Goal: Task Accomplishment & Management: Use online tool/utility

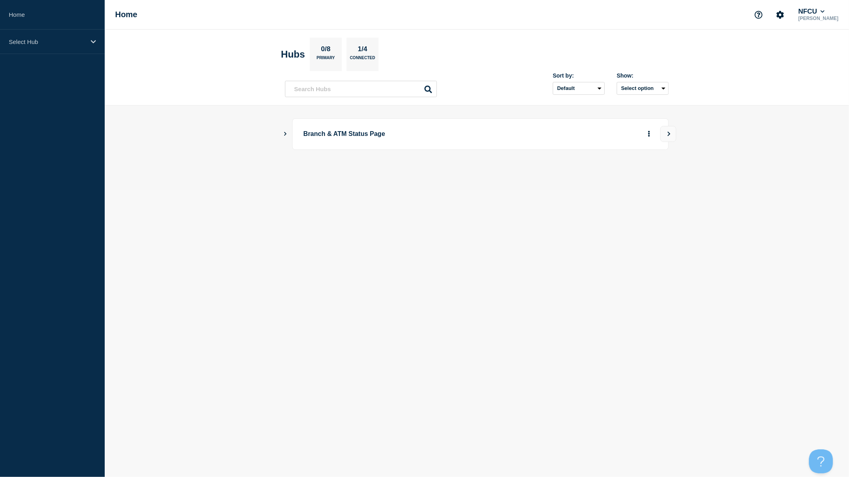
click at [286, 136] on button "Show Connected Hubs" at bounding box center [286, 134] width 4 height 6
click at [616, 175] on button "See overview" at bounding box center [621, 174] width 42 height 16
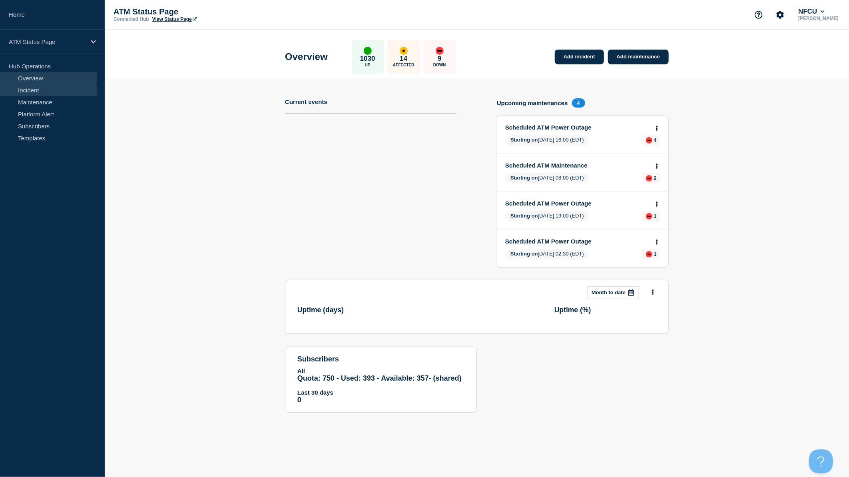
click at [39, 92] on link "Incident" at bounding box center [48, 90] width 97 height 12
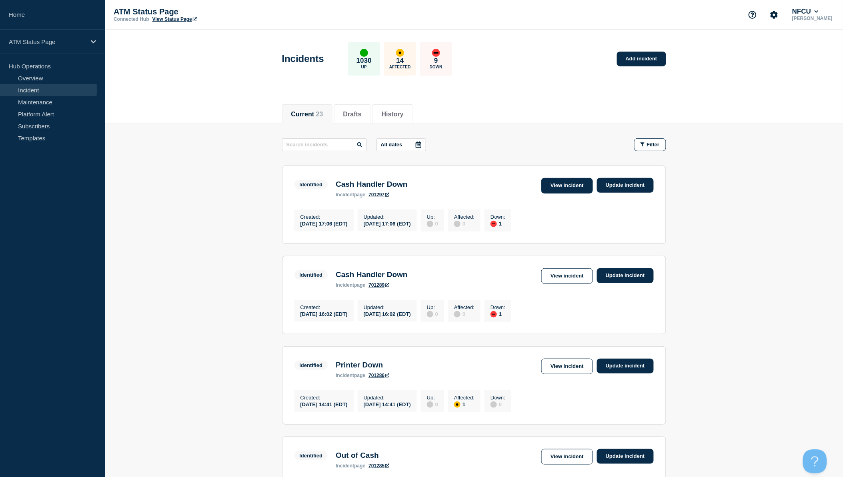
click at [582, 186] on link "View incident" at bounding box center [567, 186] width 52 height 16
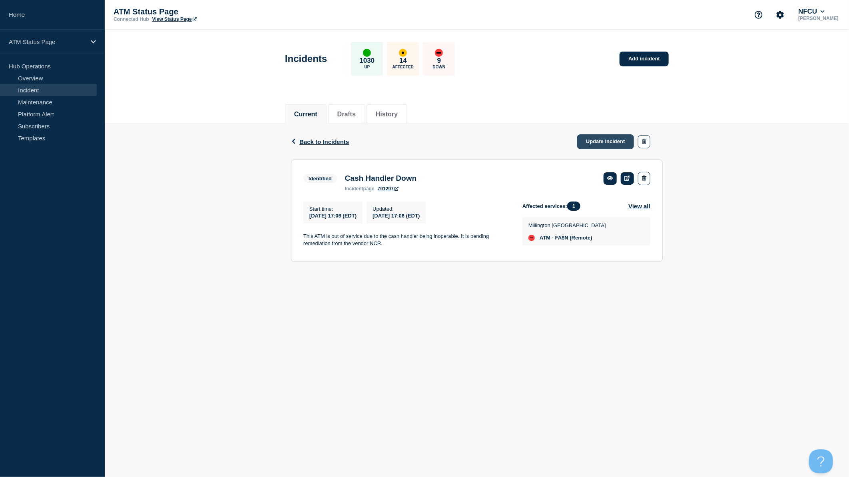
click at [613, 144] on link "Update incident" at bounding box center [605, 141] width 57 height 15
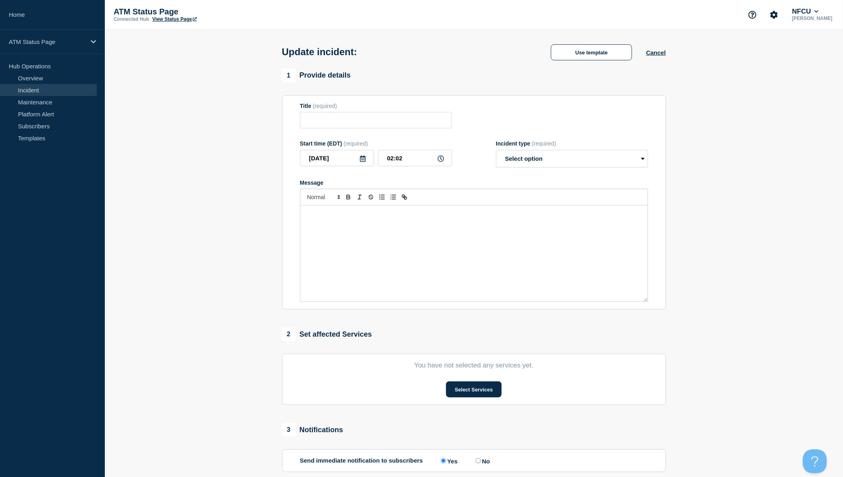
type input "Cash Handler Down"
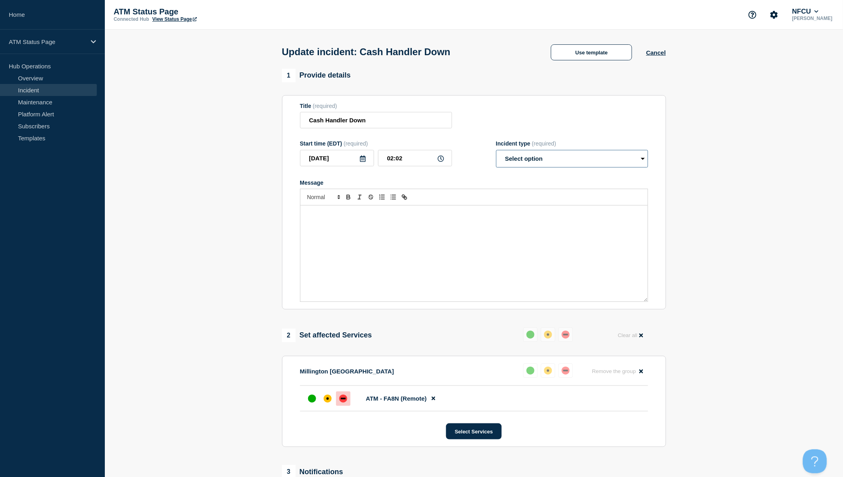
click at [602, 158] on select "Select option Investigating Identified Monitoring Resolved" at bounding box center [572, 159] width 152 height 18
select select "resolved"
click at [496, 152] on select "Select option Investigating Identified Monitoring Resolved" at bounding box center [572, 159] width 152 height 18
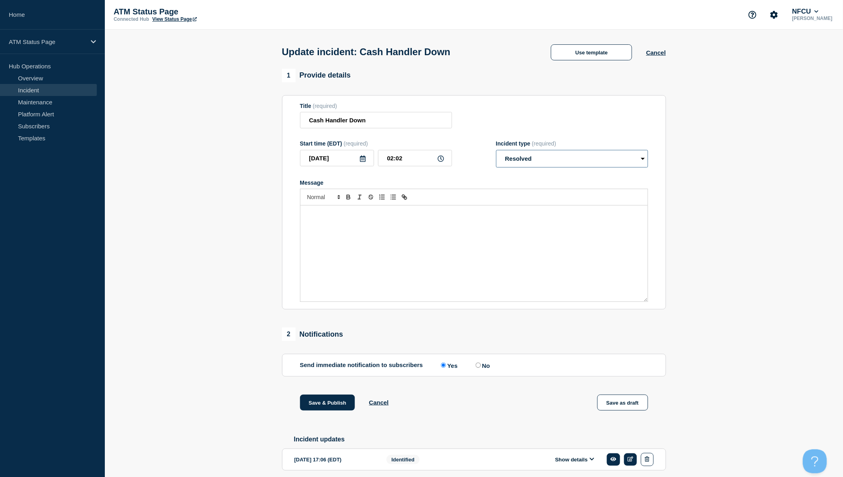
scroll to position [34, 0]
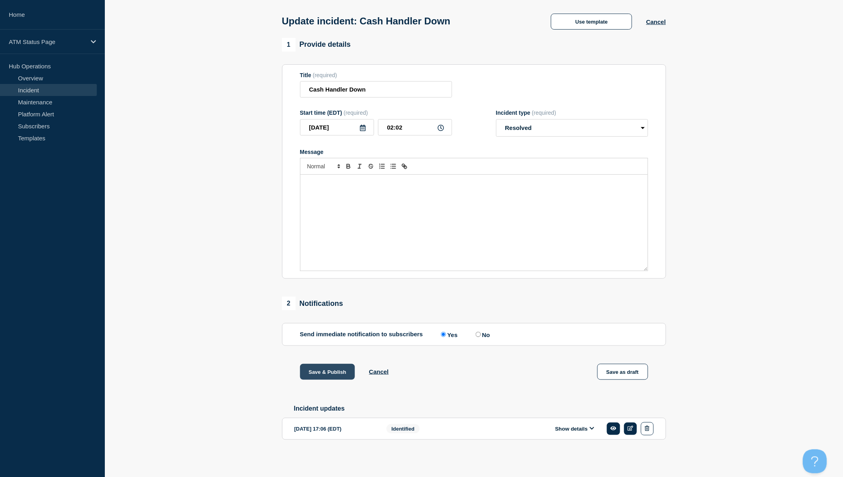
click at [342, 373] on button "Save & Publish" at bounding box center [327, 372] width 55 height 16
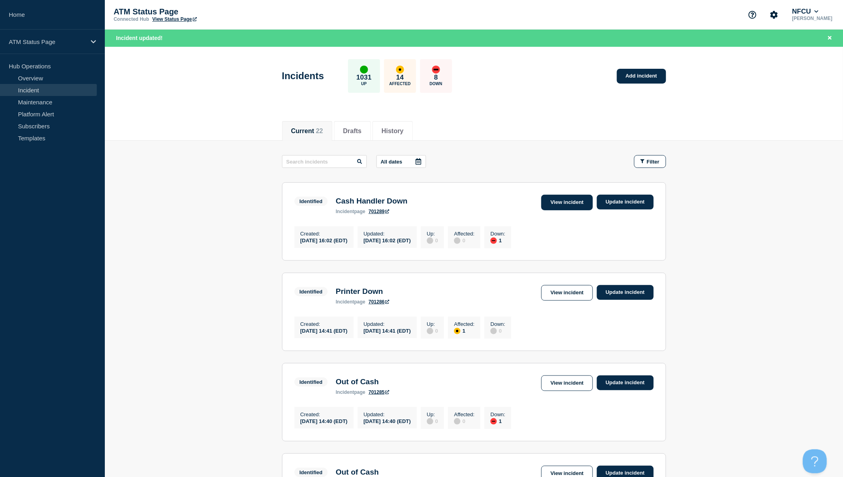
click at [572, 206] on link "View incident" at bounding box center [567, 203] width 52 height 16
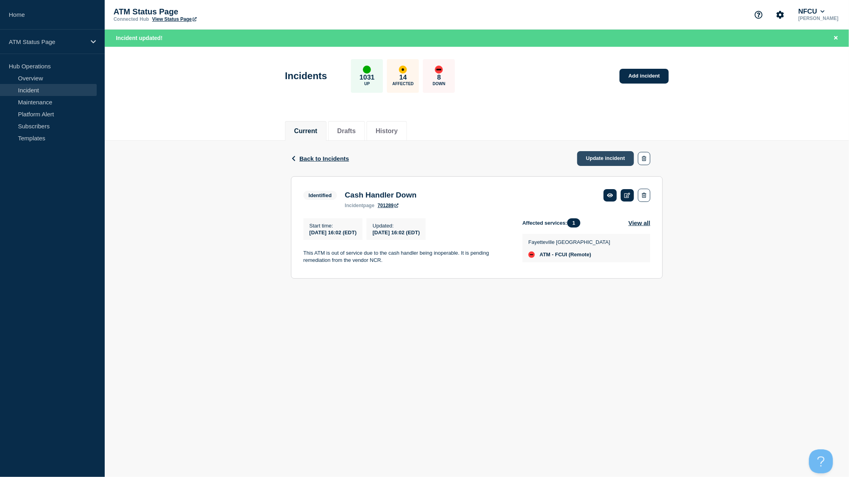
click at [607, 161] on link "Update incident" at bounding box center [605, 158] width 57 height 15
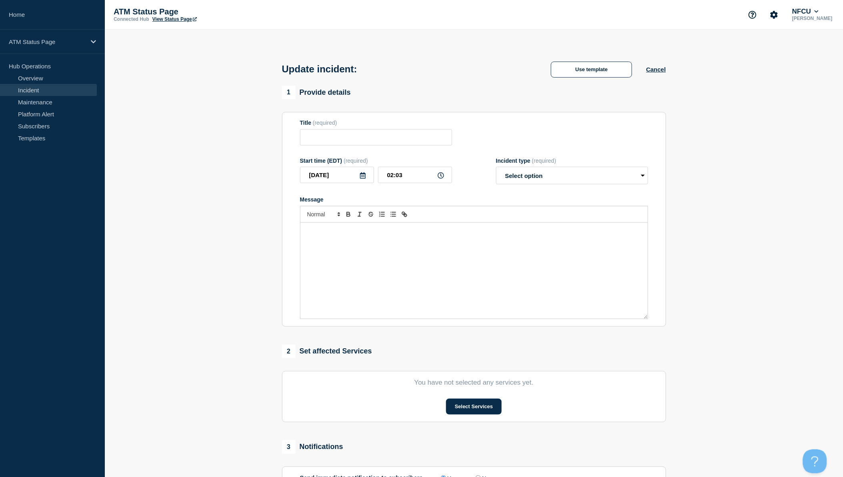
type input "Cash Handler Down"
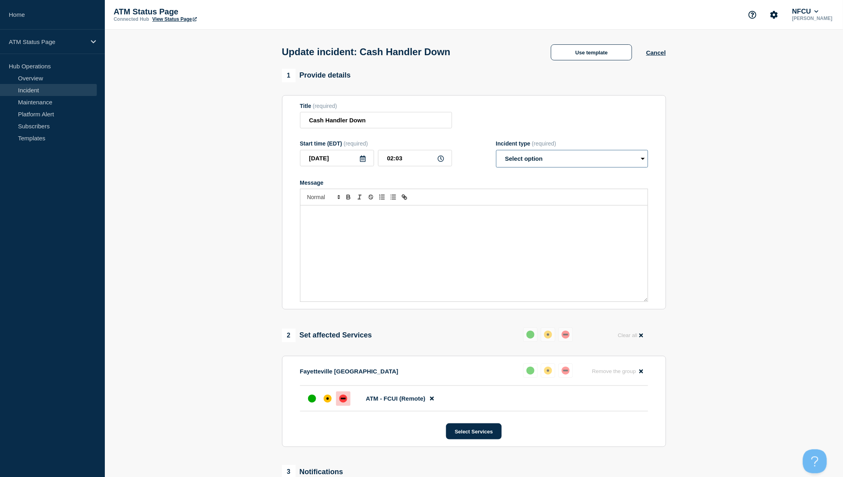
click at [603, 165] on select "Select option Investigating Identified Monitoring Resolved" at bounding box center [572, 159] width 152 height 18
select select "resolved"
click at [496, 152] on select "Select option Investigating Identified Monitoring Resolved" at bounding box center [572, 159] width 152 height 18
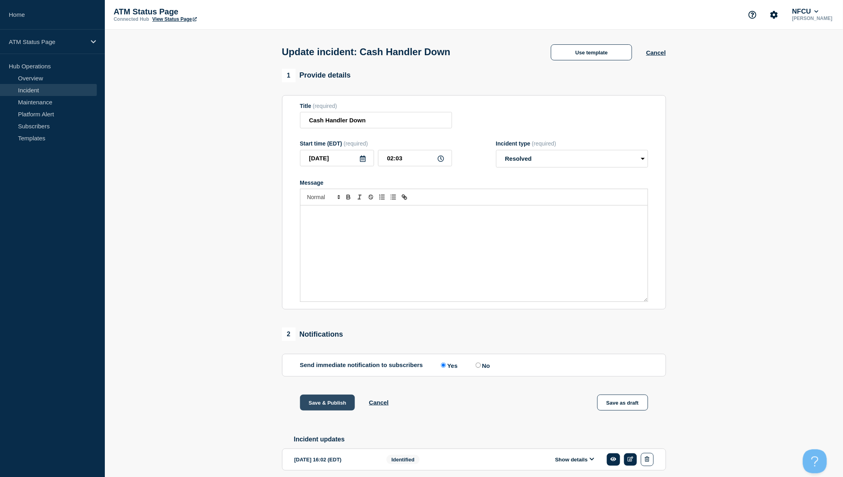
click at [337, 402] on button "Save & Publish" at bounding box center [327, 403] width 55 height 16
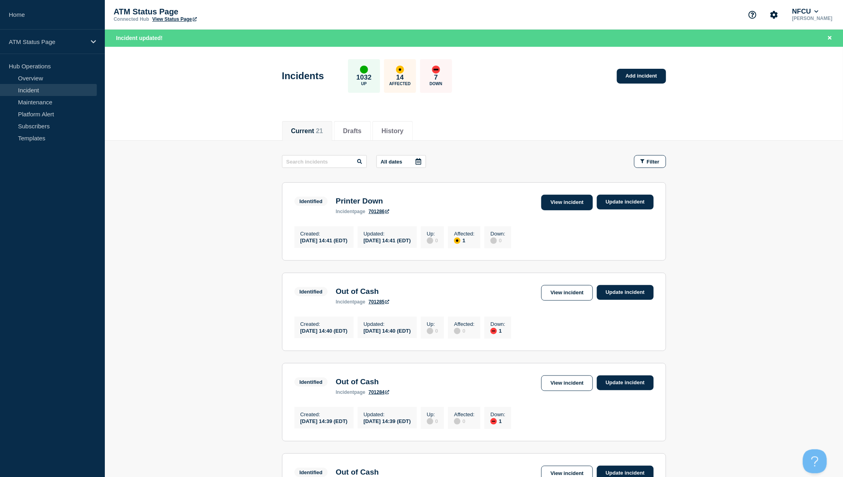
click at [572, 205] on link "View incident" at bounding box center [567, 203] width 52 height 16
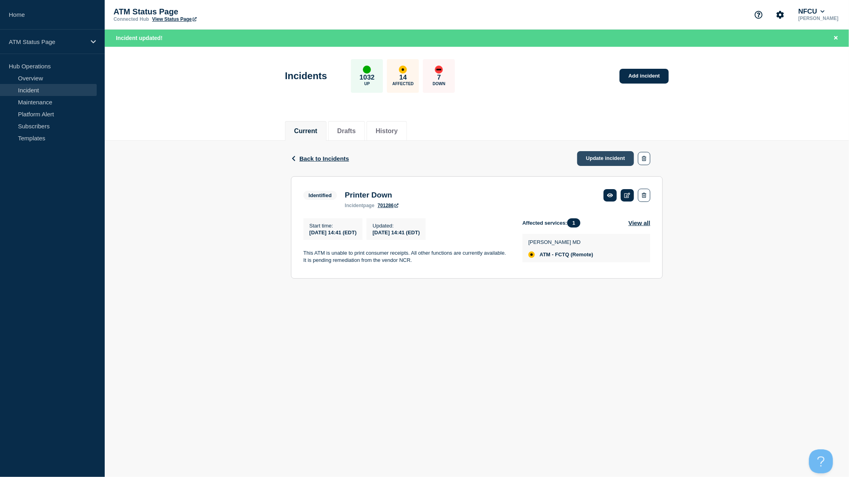
click at [609, 162] on link "Update incident" at bounding box center [605, 158] width 57 height 15
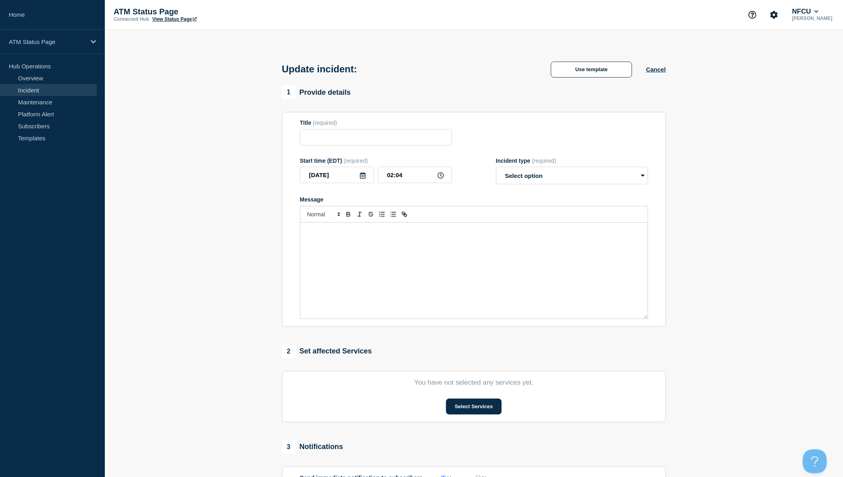
type input "Printer Down"
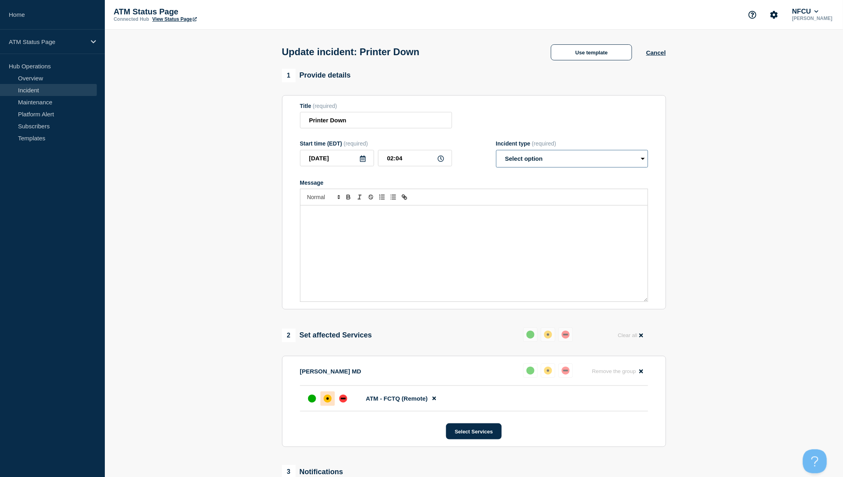
click at [600, 161] on select "Select option Investigating Identified Monitoring Resolved" at bounding box center [572, 159] width 152 height 18
select select "resolved"
click at [496, 152] on select "Select option Investigating Identified Monitoring Resolved" at bounding box center [572, 159] width 152 height 18
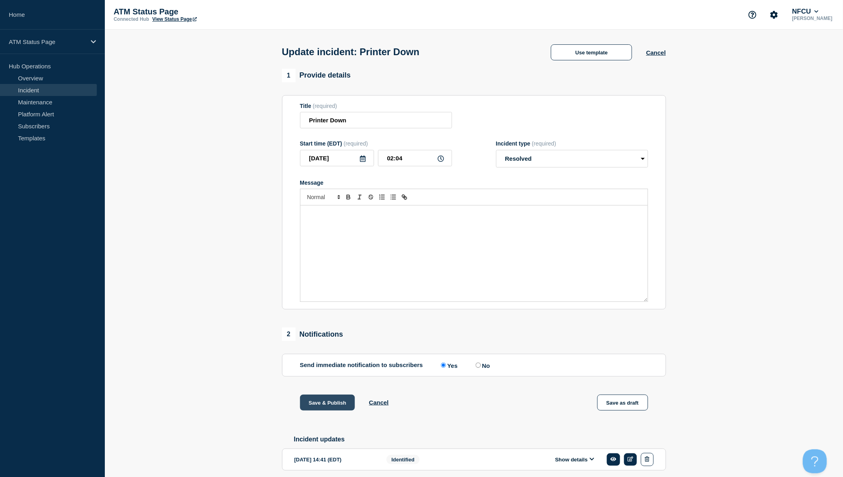
click at [327, 401] on button "Save & Publish" at bounding box center [327, 403] width 55 height 16
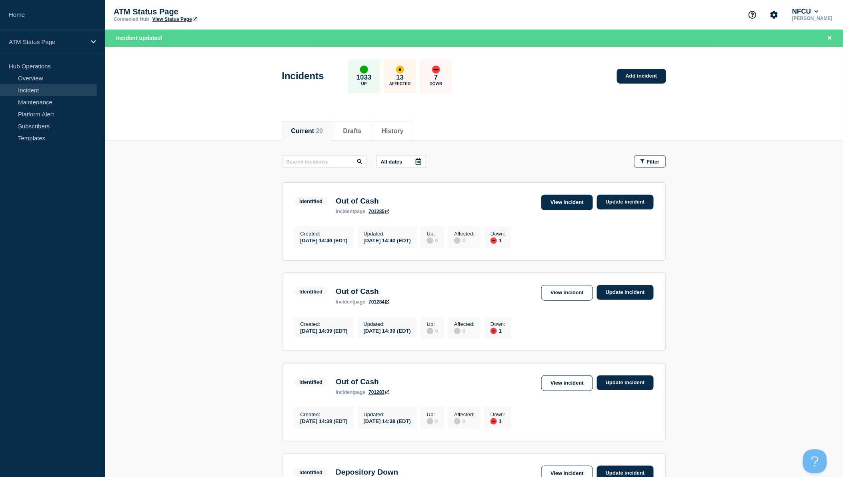
click at [574, 206] on link "View incident" at bounding box center [567, 203] width 52 height 16
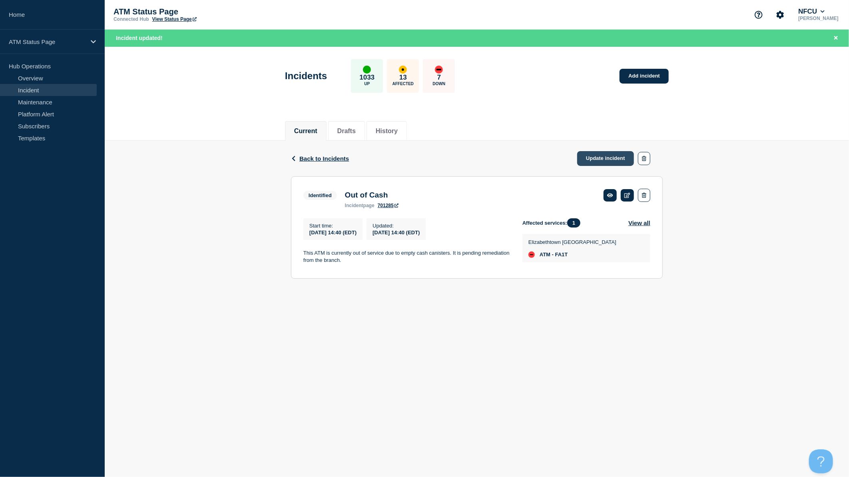
click at [604, 160] on link "Update incident" at bounding box center [605, 158] width 57 height 15
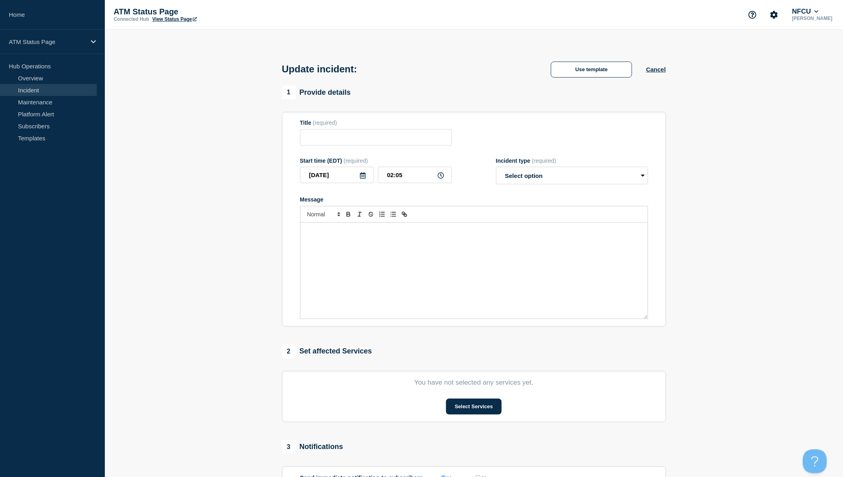
type input "Out of Cash"
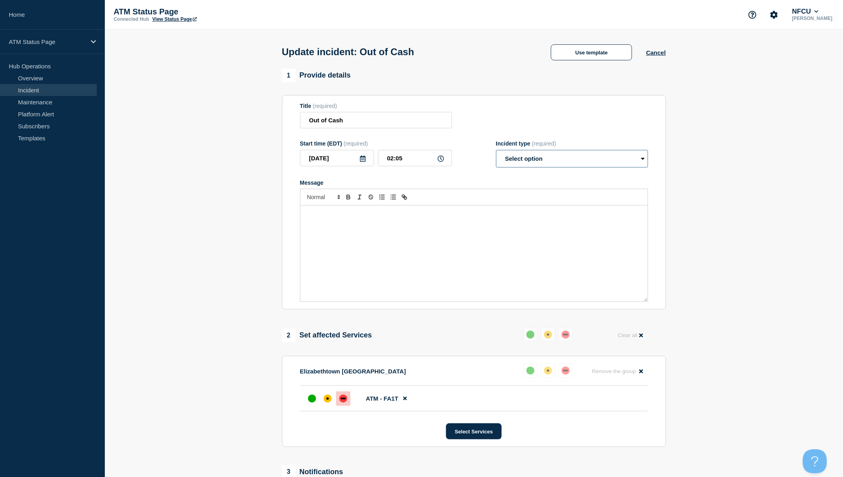
click at [578, 157] on select "Select option Investigating Identified Monitoring Resolved" at bounding box center [572, 159] width 152 height 18
select select "resolved"
click at [496, 152] on select "Select option Investigating Identified Monitoring Resolved" at bounding box center [572, 159] width 152 height 18
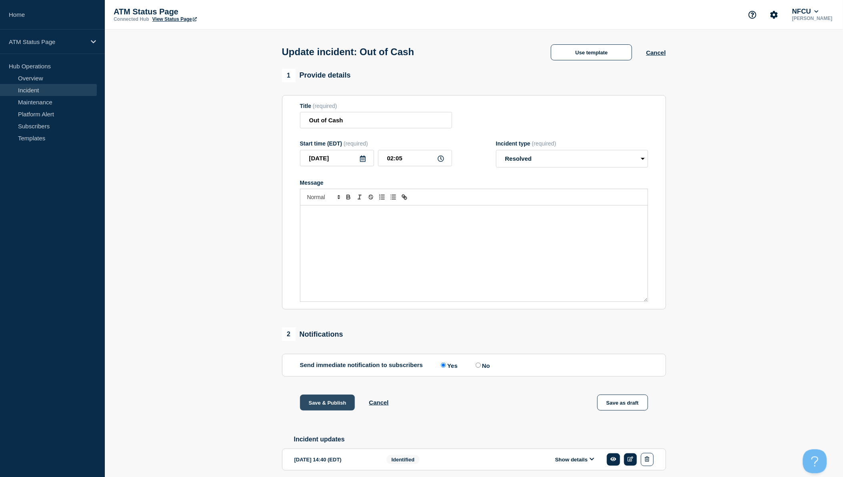
click at [346, 405] on button "Save & Publish" at bounding box center [327, 403] width 55 height 16
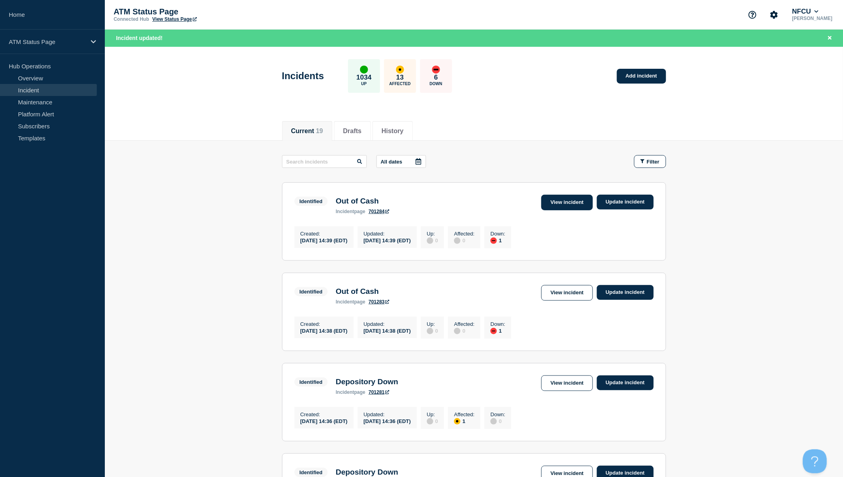
click at [570, 206] on link "View incident" at bounding box center [567, 203] width 52 height 16
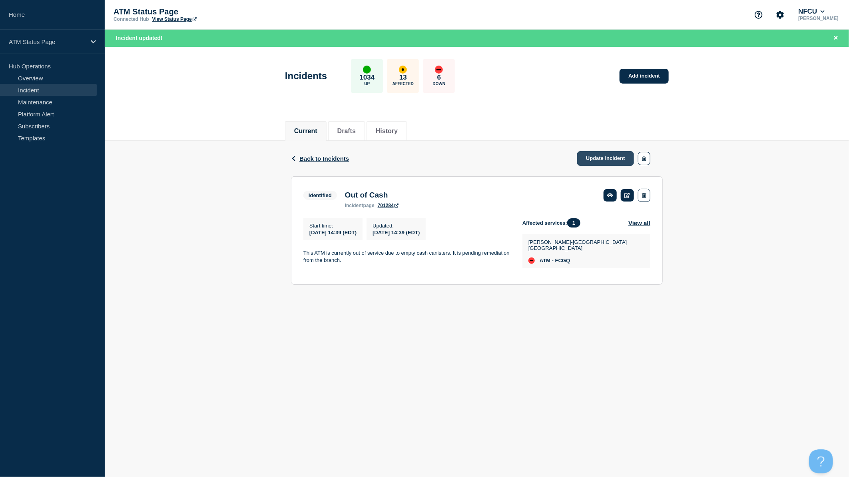
click at [617, 161] on link "Update incident" at bounding box center [605, 158] width 57 height 15
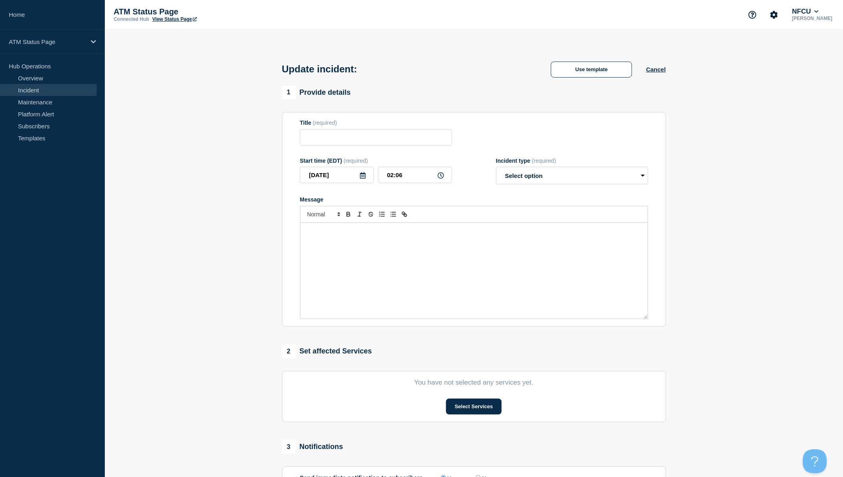
type input "Out of Cash"
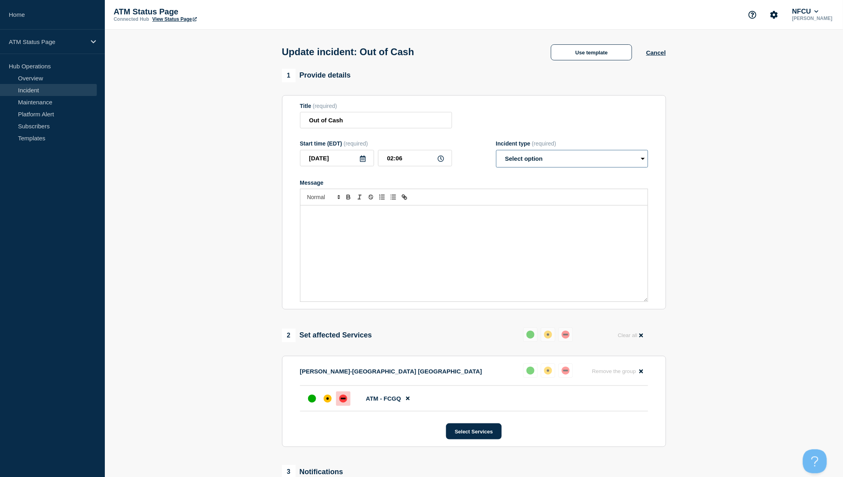
click at [601, 161] on select "Select option Investigating Identified Monitoring Resolved" at bounding box center [572, 159] width 152 height 18
select select "resolved"
click at [496, 152] on select "Select option Investigating Identified Monitoring Resolved" at bounding box center [572, 159] width 152 height 18
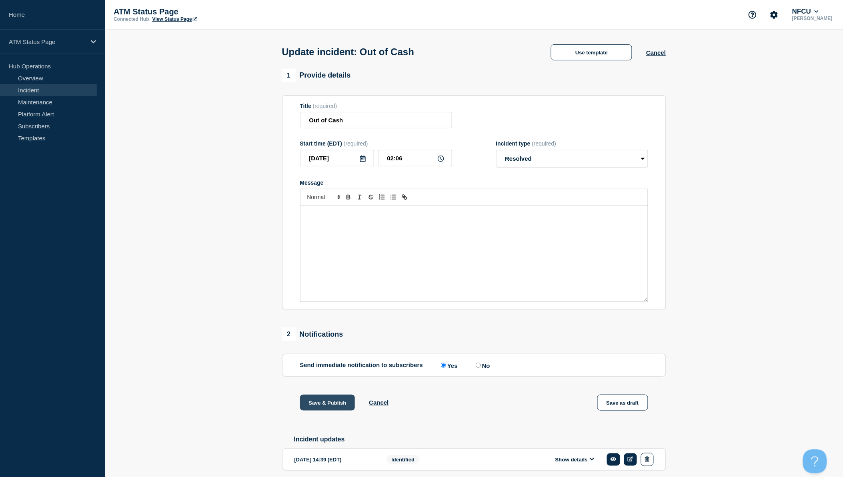
click at [340, 404] on button "Save & Publish" at bounding box center [327, 403] width 55 height 16
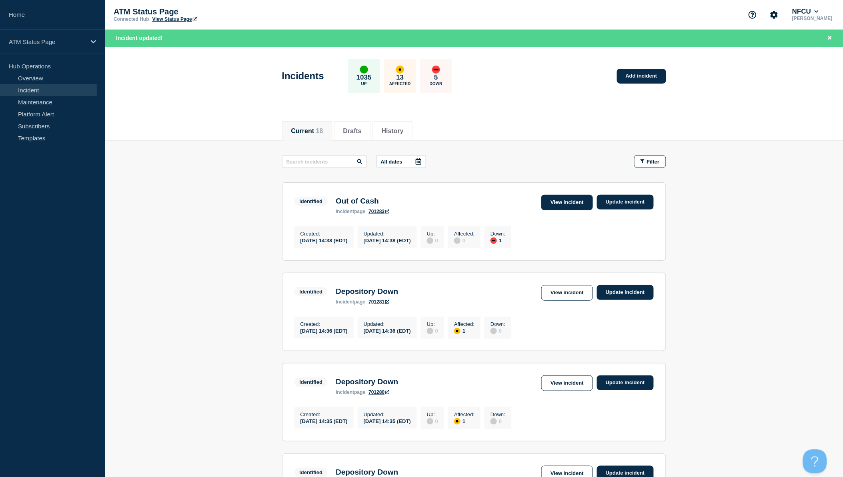
click at [569, 204] on link "View incident" at bounding box center [567, 203] width 52 height 16
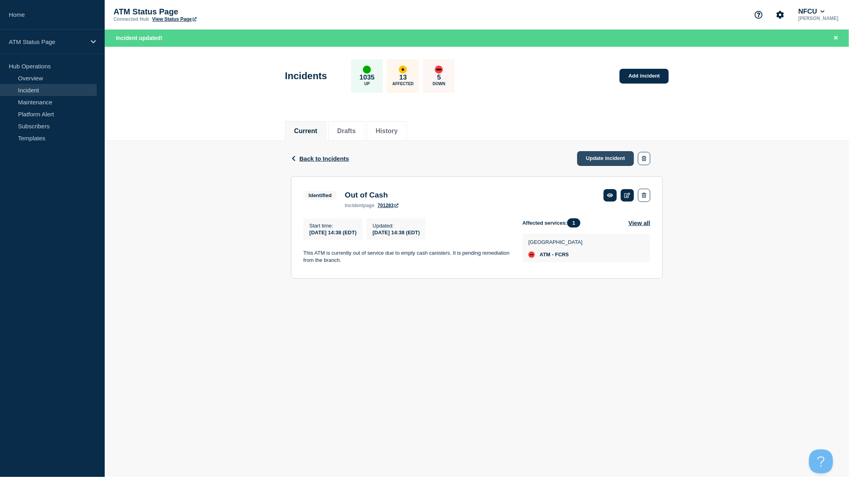
click at [610, 156] on link "Update incident" at bounding box center [605, 158] width 57 height 15
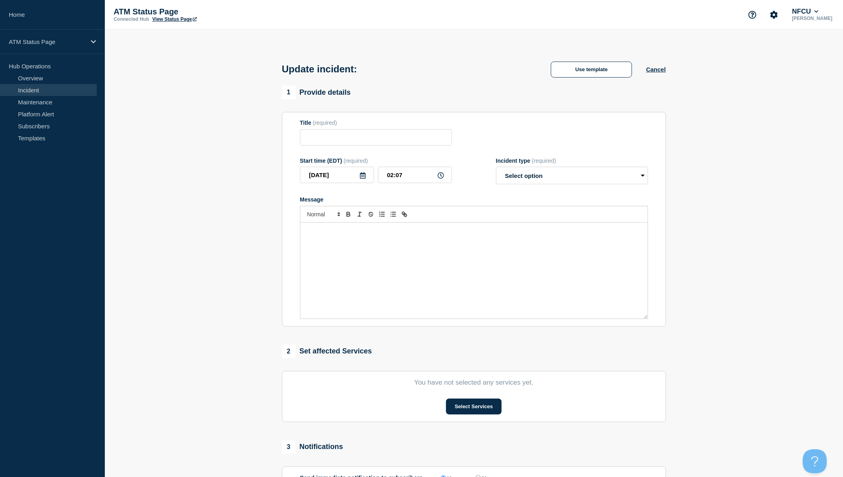
type input "Out of Cash"
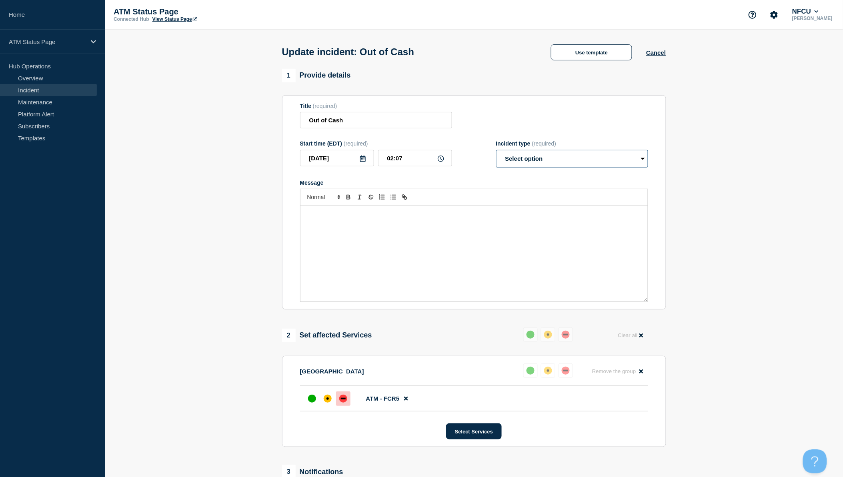
click at [610, 160] on select "Select option Investigating Identified Monitoring Resolved" at bounding box center [572, 159] width 152 height 18
select select "resolved"
click at [496, 152] on select "Select option Investigating Identified Monitoring Resolved" at bounding box center [572, 159] width 152 height 18
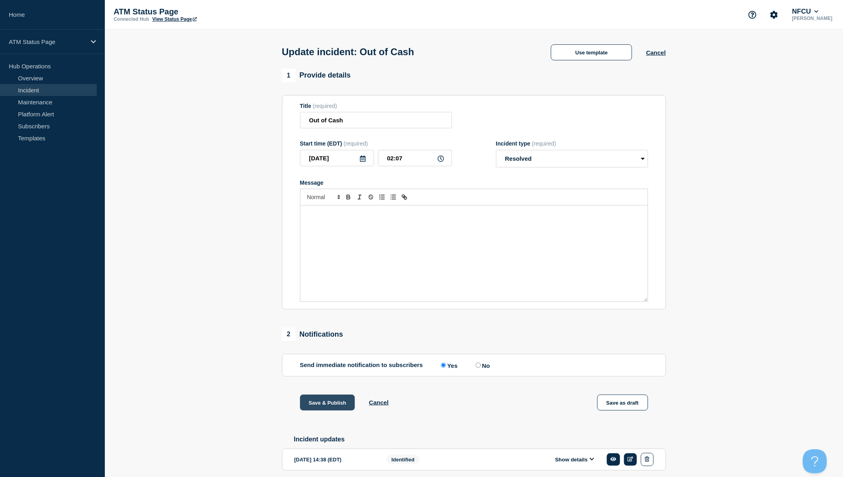
click at [349, 398] on button "Save & Publish" at bounding box center [327, 403] width 55 height 16
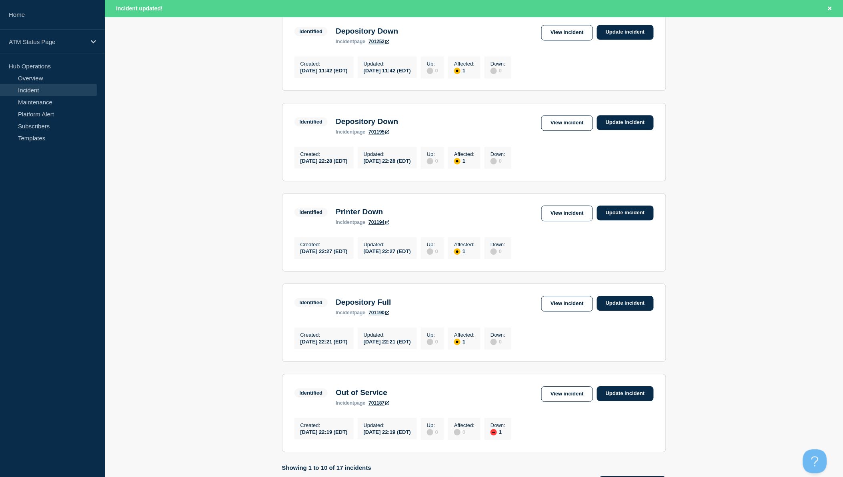
scroll to position [736, 0]
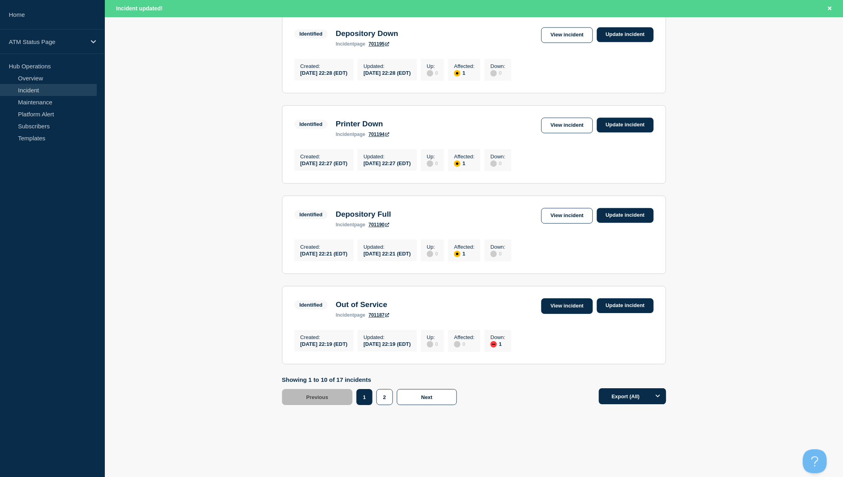
click at [573, 309] on link "View incident" at bounding box center [567, 306] width 52 height 16
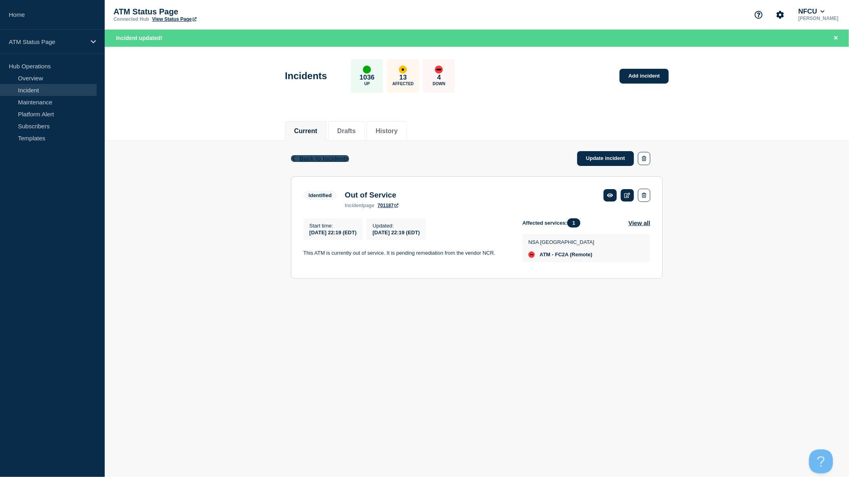
click at [337, 160] on span "Back to Incidents" at bounding box center [325, 158] width 50 height 7
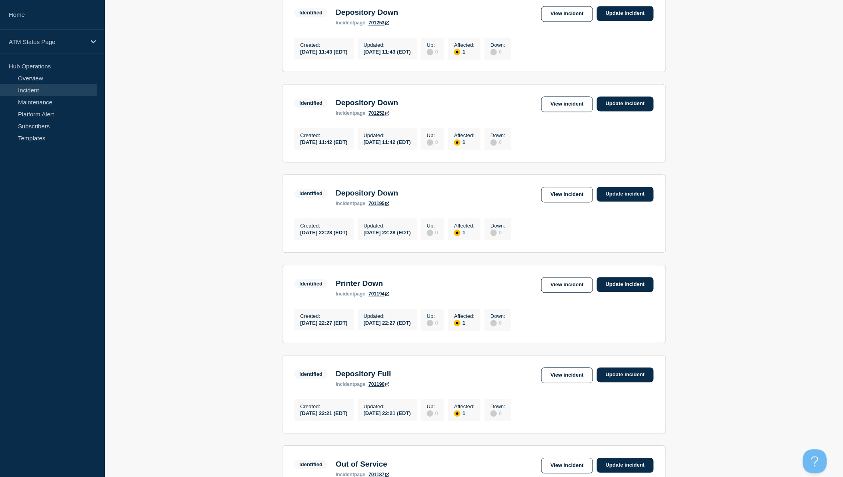
scroll to position [666, 0]
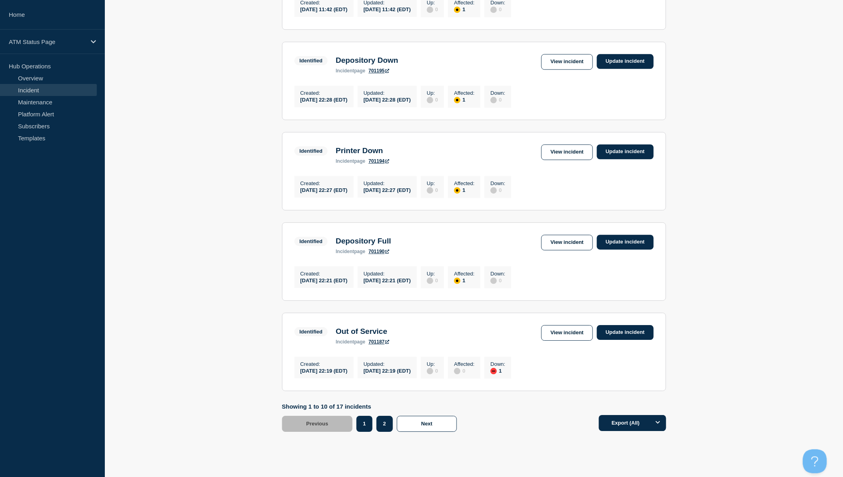
click at [389, 432] on button "2" at bounding box center [384, 424] width 16 height 16
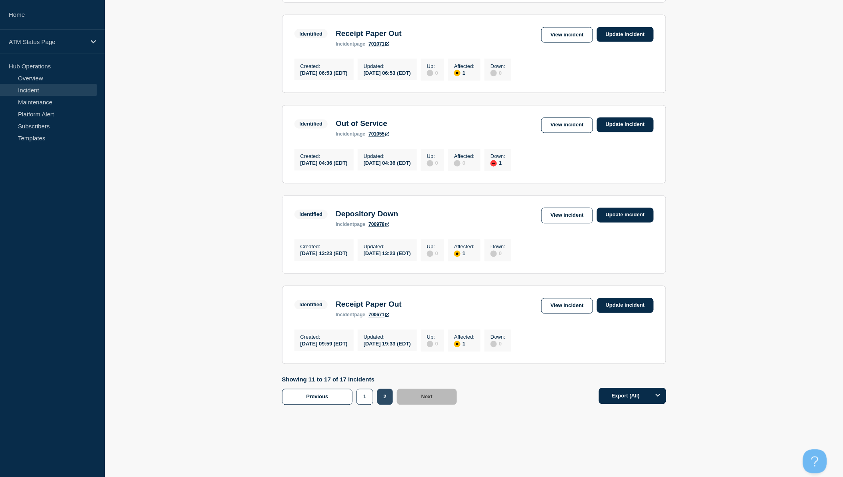
scroll to position [440, 0]
click at [567, 118] on link "View incident" at bounding box center [567, 126] width 52 height 16
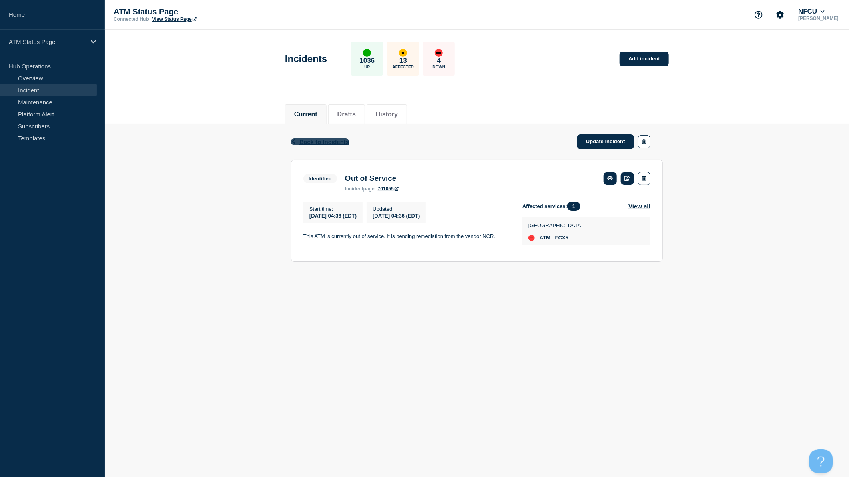
click at [342, 140] on span "Back to Incidents" at bounding box center [325, 141] width 50 height 7
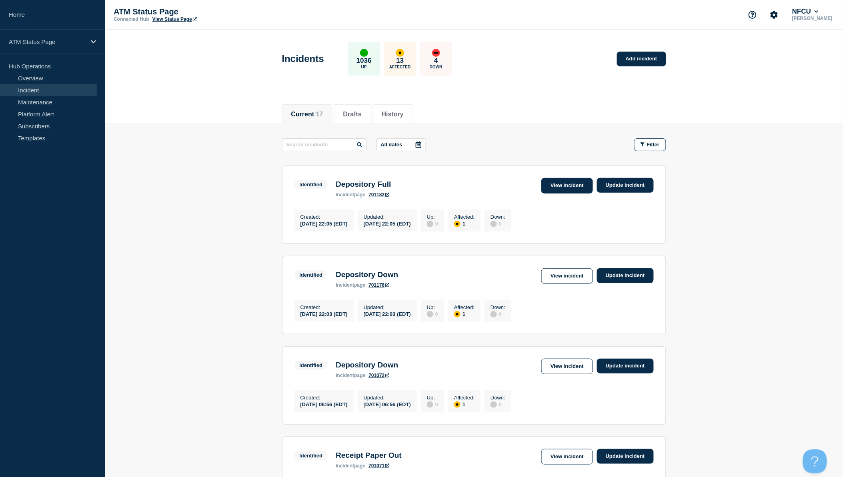
click at [574, 188] on link "View incident" at bounding box center [567, 186] width 52 height 16
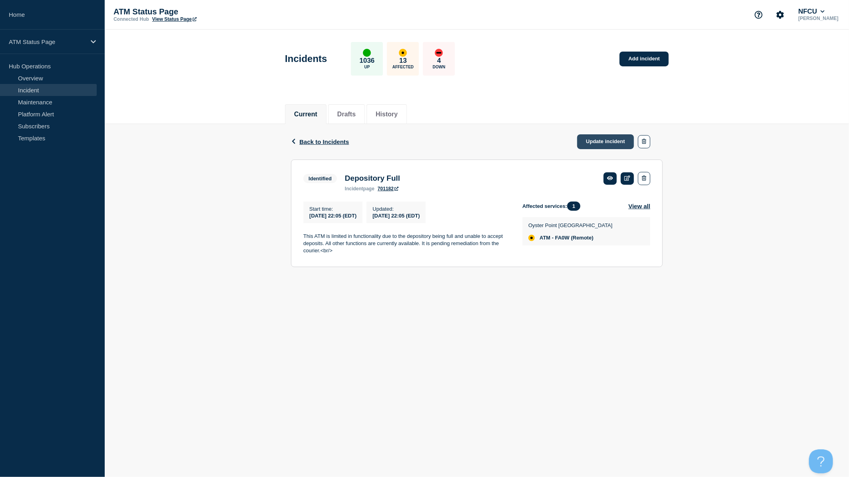
click at [599, 145] on link "Update incident" at bounding box center [605, 141] width 57 height 15
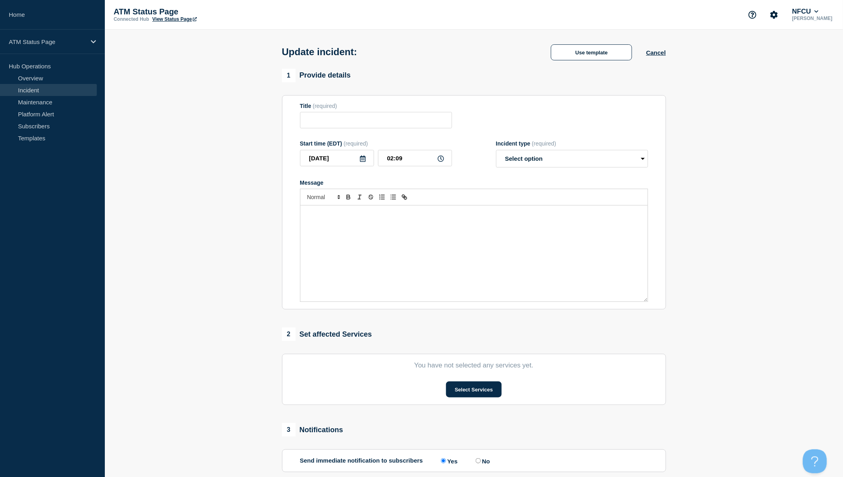
type input "Depository Full"
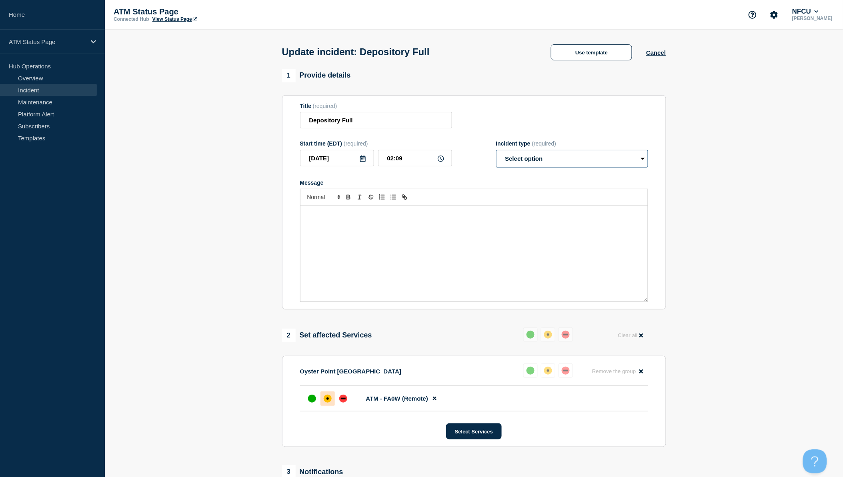
click at [593, 158] on select "Select option Investigating Identified Monitoring Resolved" at bounding box center [572, 159] width 152 height 18
select select "resolved"
click at [496, 152] on select "Select option Investigating Identified Monitoring Resolved" at bounding box center [572, 159] width 152 height 18
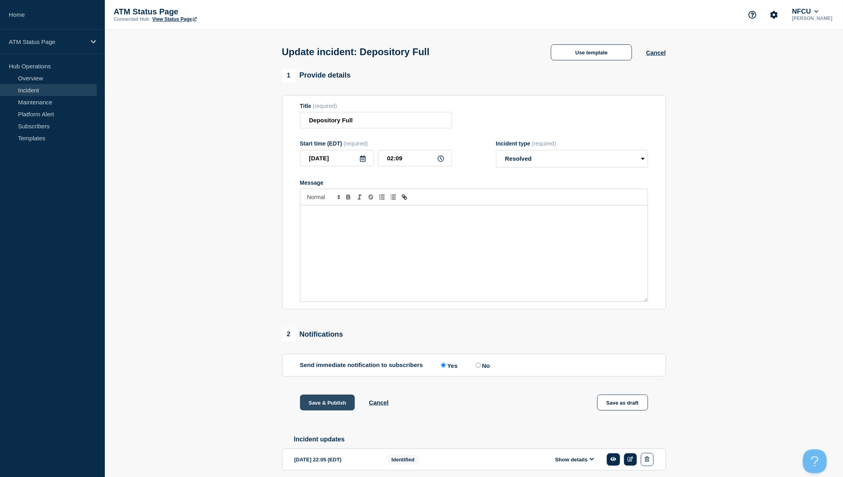
click at [340, 401] on button "Save & Publish" at bounding box center [327, 403] width 55 height 16
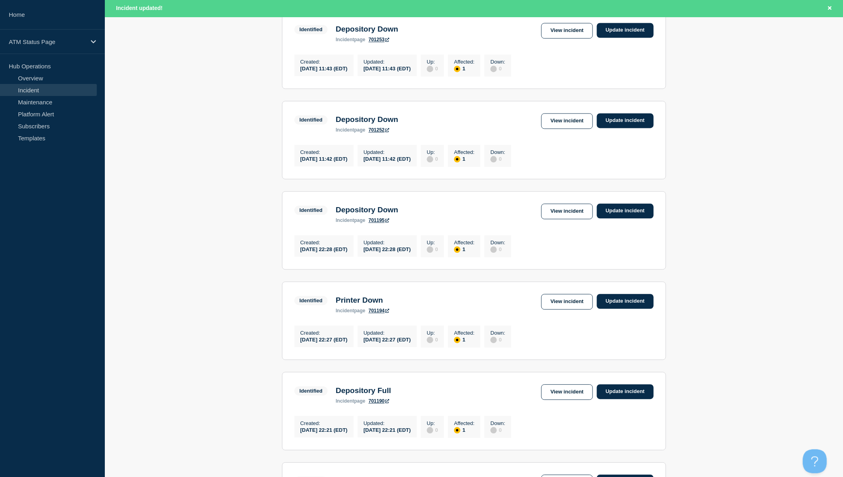
scroll to position [666, 0]
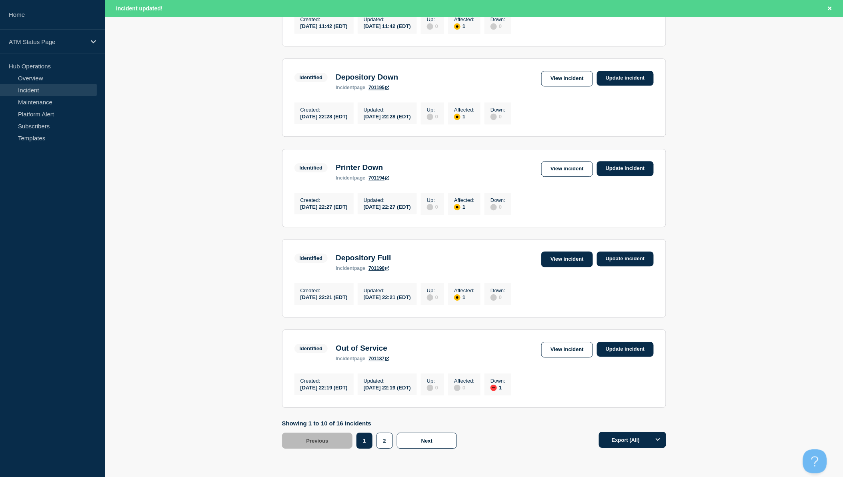
click at [567, 267] on link "View incident" at bounding box center [567, 260] width 52 height 16
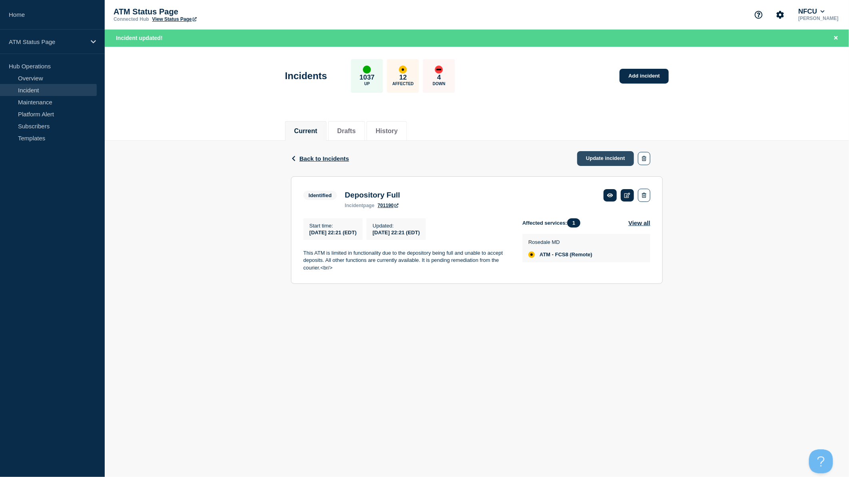
click at [611, 154] on link "Update incident" at bounding box center [605, 158] width 57 height 15
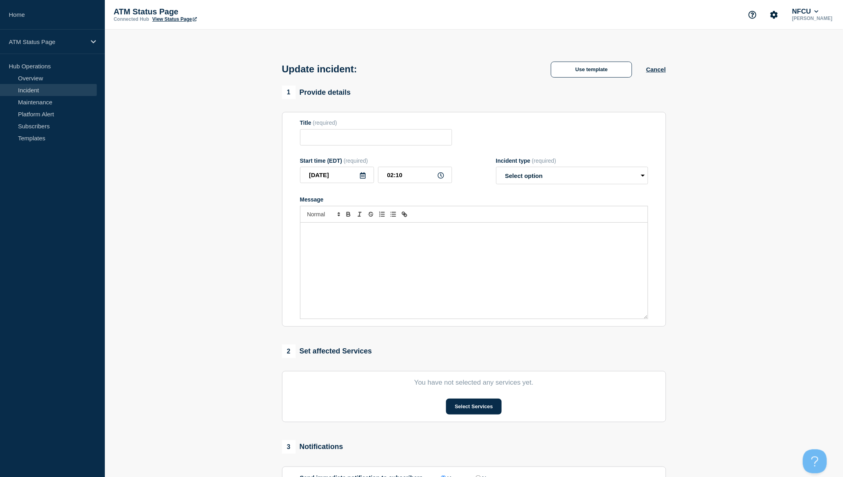
type input "Depository Full"
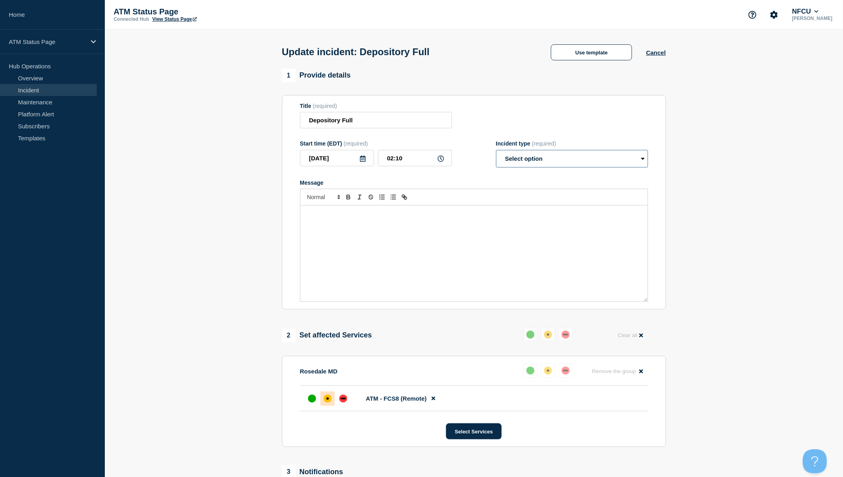
click at [608, 163] on select "Select option Investigating Identified Monitoring Resolved" at bounding box center [572, 159] width 152 height 18
select select "resolved"
click at [496, 152] on select "Select option Investigating Identified Monitoring Resolved" at bounding box center [572, 159] width 152 height 18
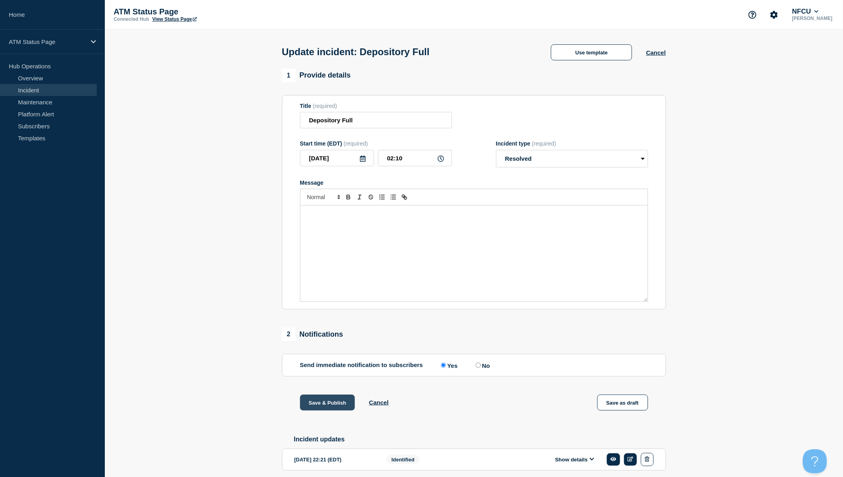
click at [332, 409] on button "Save & Publish" at bounding box center [327, 403] width 55 height 16
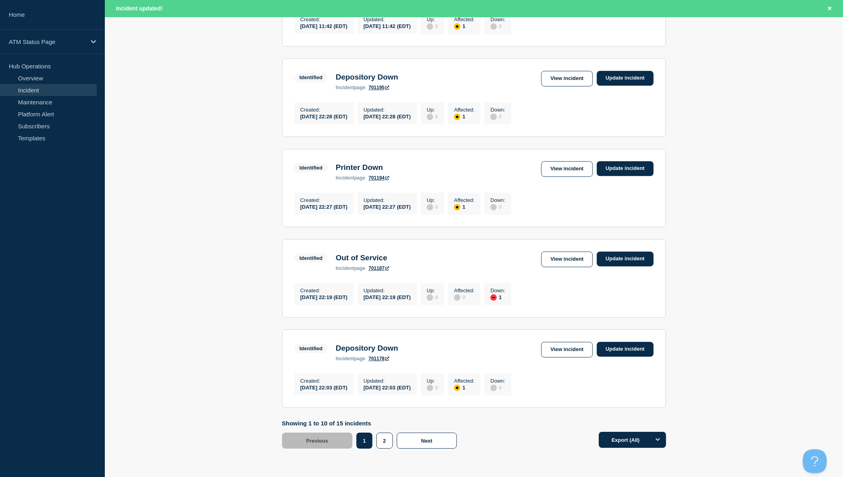
scroll to position [711, 0]
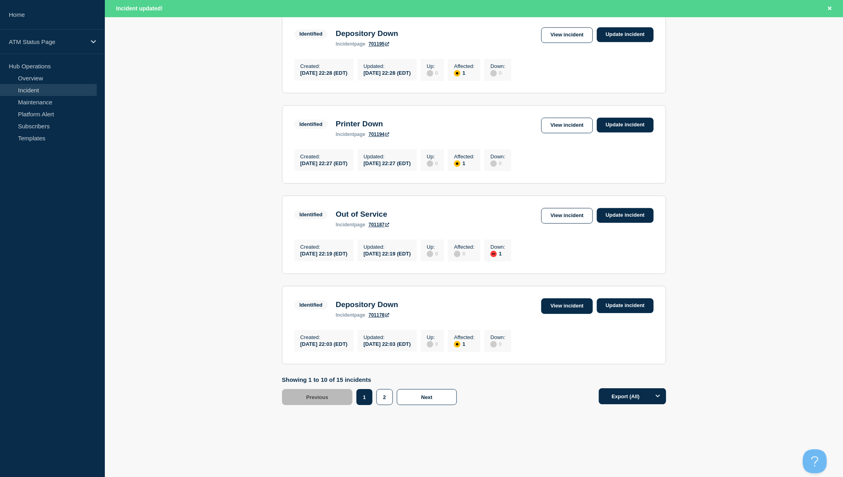
click at [556, 314] on link "View incident" at bounding box center [567, 306] width 52 height 16
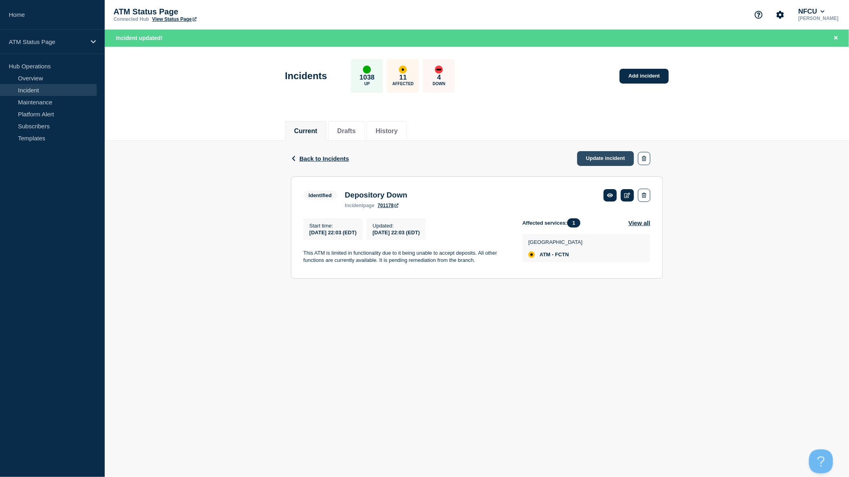
click at [597, 159] on link "Update incident" at bounding box center [605, 158] width 57 height 15
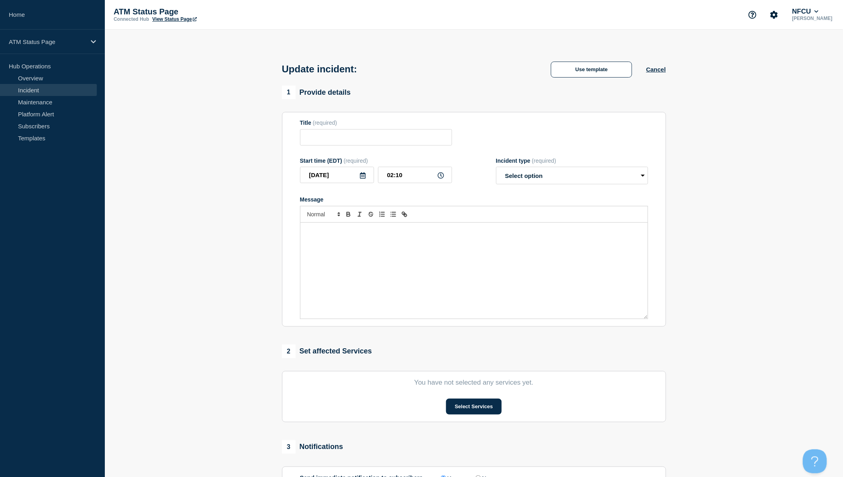
type input "Depository Down"
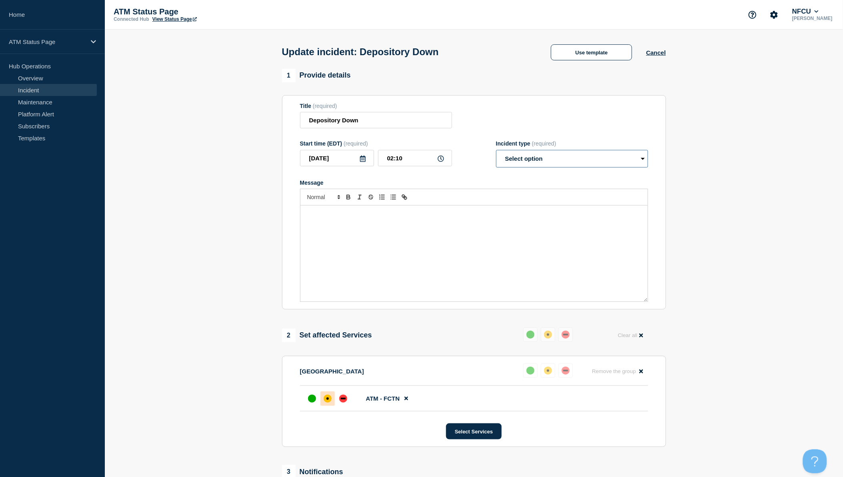
click at [594, 161] on select "Select option Investigating Identified Monitoring Resolved" at bounding box center [572, 159] width 152 height 18
select select "resolved"
click at [496, 152] on select "Select option Investigating Identified Monitoring Resolved" at bounding box center [572, 159] width 152 height 18
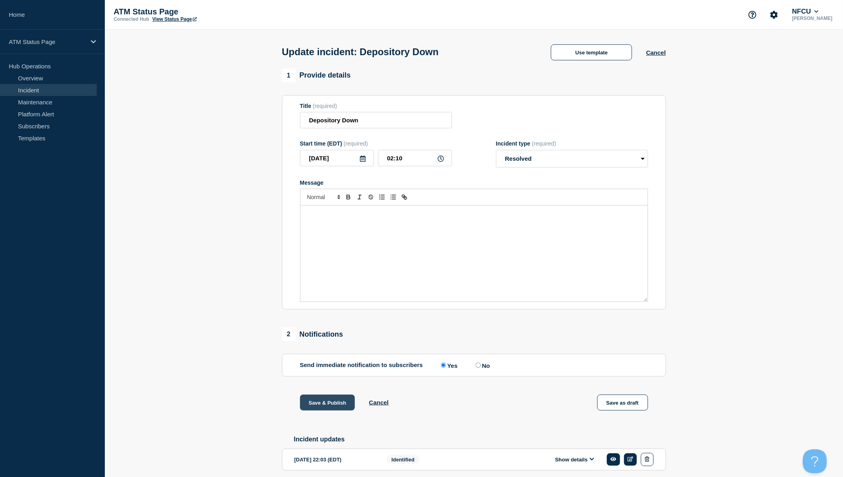
click at [330, 404] on button "Save & Publish" at bounding box center [327, 403] width 55 height 16
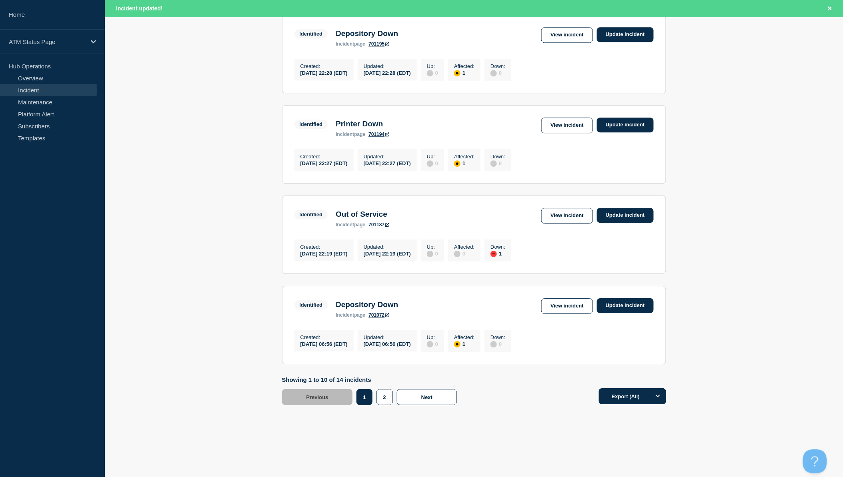
scroll to position [691, 0]
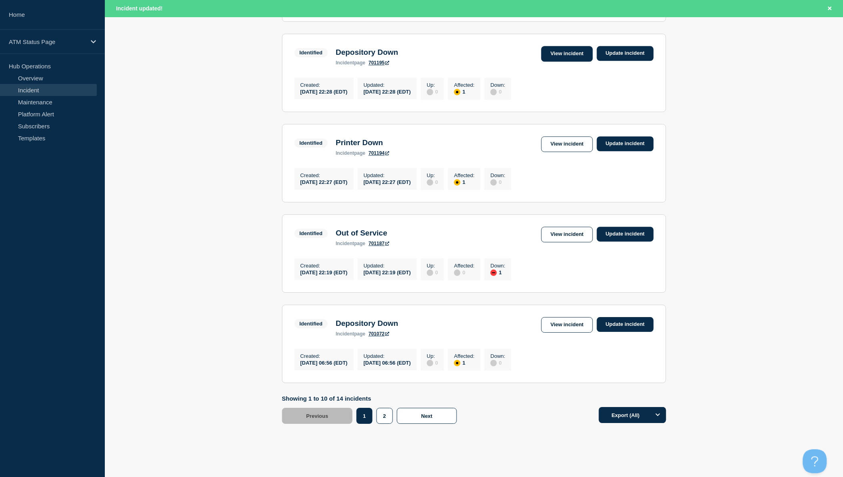
click at [566, 62] on link "View incident" at bounding box center [567, 54] width 52 height 16
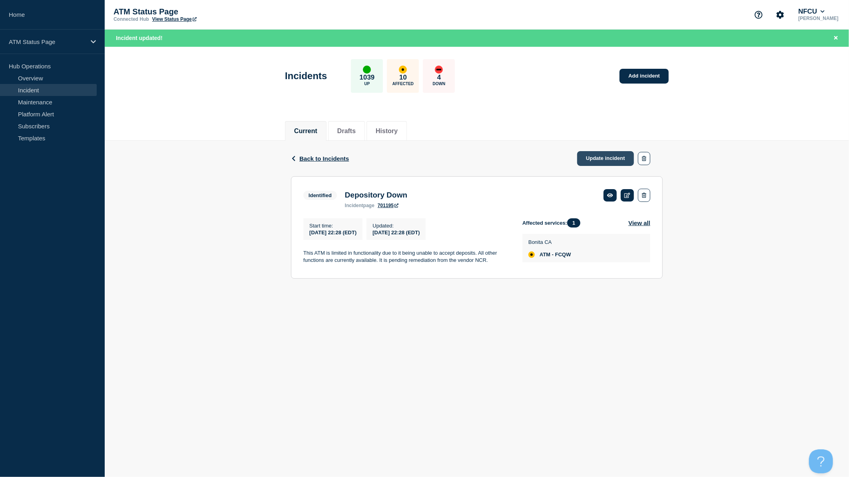
click at [610, 161] on link "Update incident" at bounding box center [605, 158] width 57 height 15
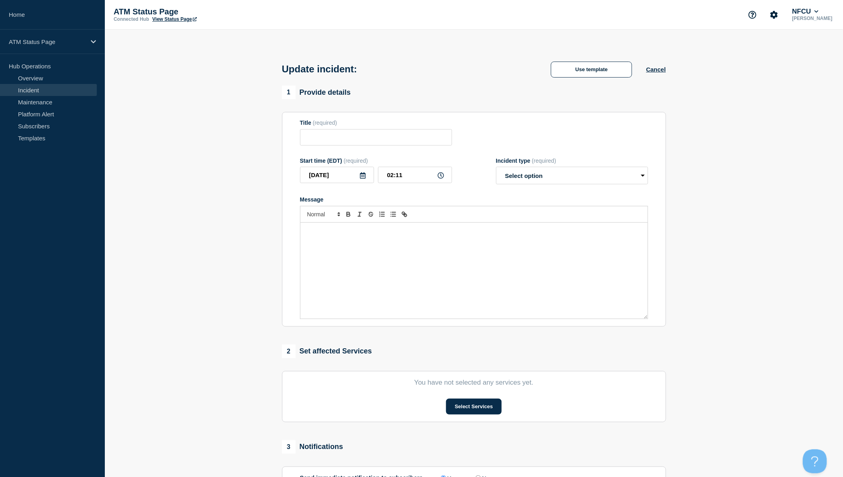
type input "Depository Down"
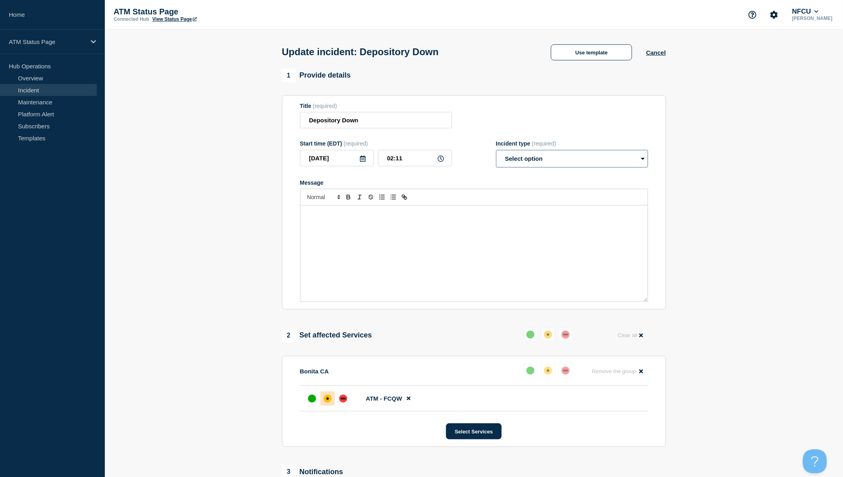
click at [613, 165] on select "Select option Investigating Identified Monitoring Resolved" at bounding box center [572, 159] width 152 height 18
select select "resolved"
click at [496, 152] on select "Select option Investigating Identified Monitoring Resolved" at bounding box center [572, 159] width 152 height 18
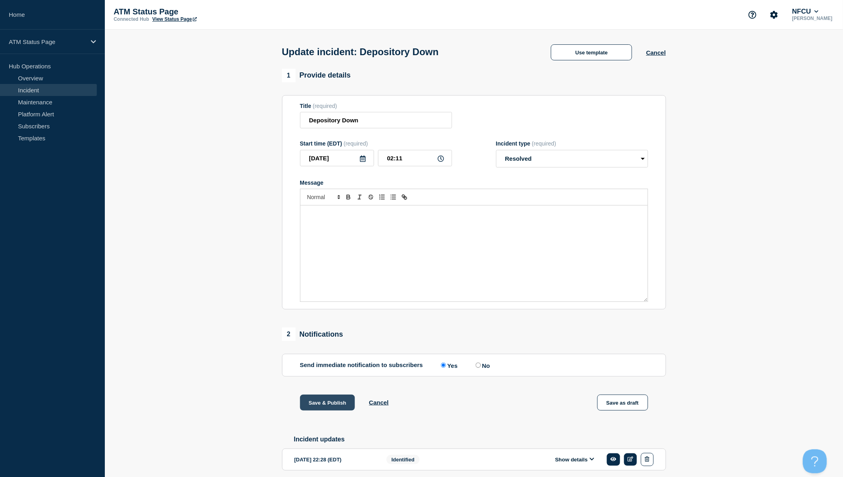
click at [342, 405] on button "Save & Publish" at bounding box center [327, 403] width 55 height 16
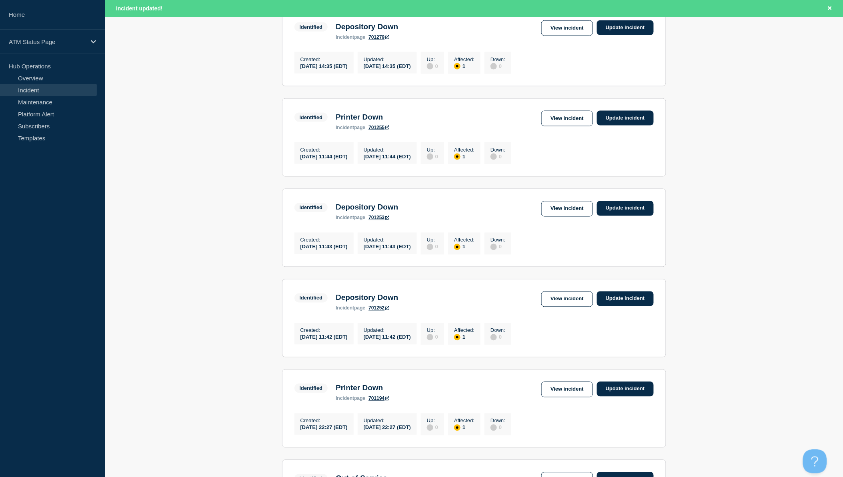
scroll to position [533, 0]
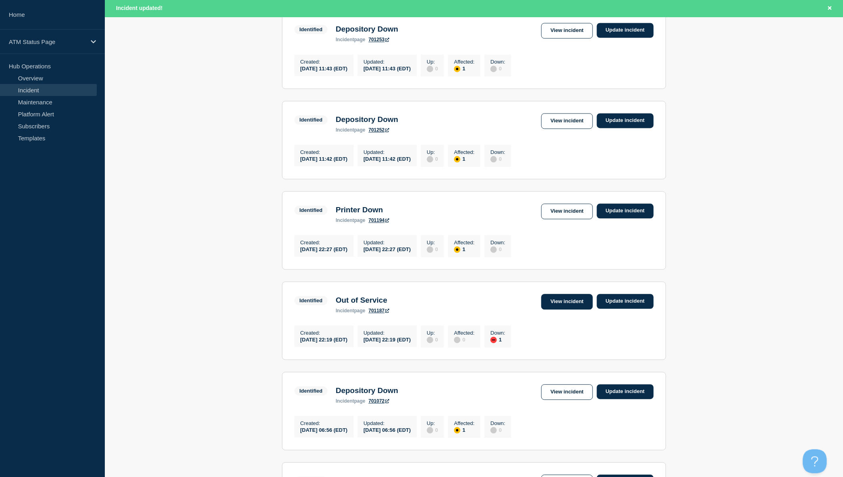
click at [559, 310] on link "View incident" at bounding box center [567, 302] width 52 height 16
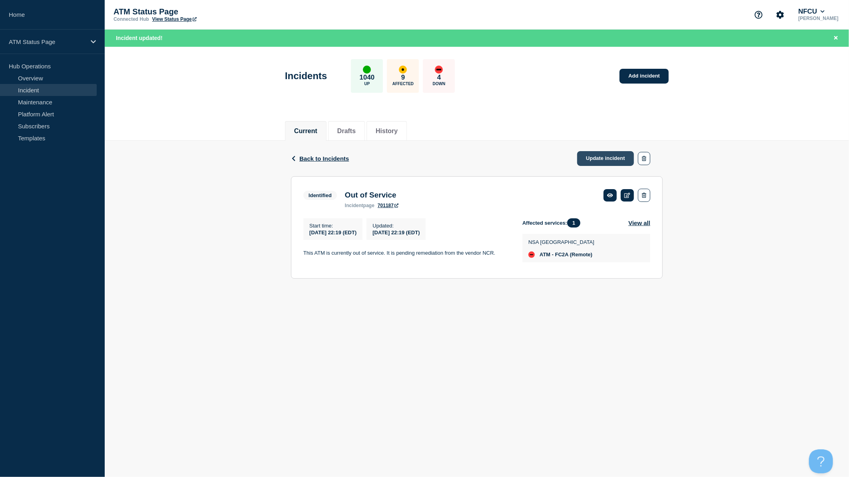
click at [601, 156] on link "Update incident" at bounding box center [605, 158] width 57 height 15
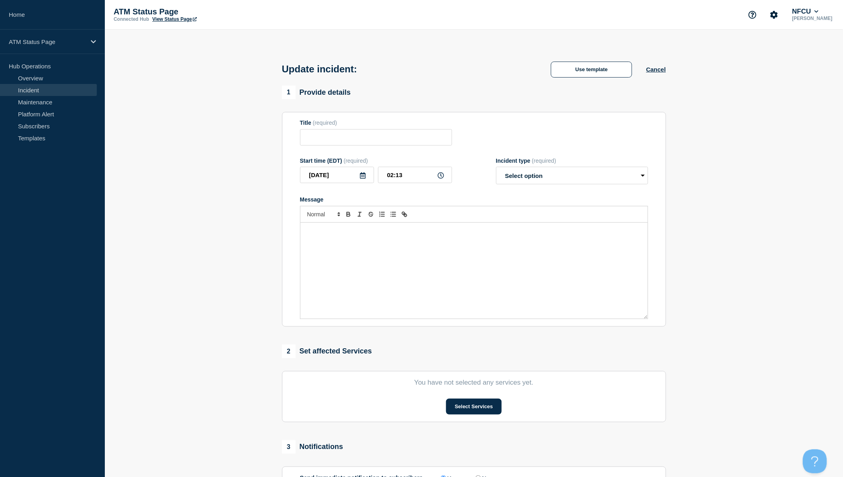
type input "Out of Service"
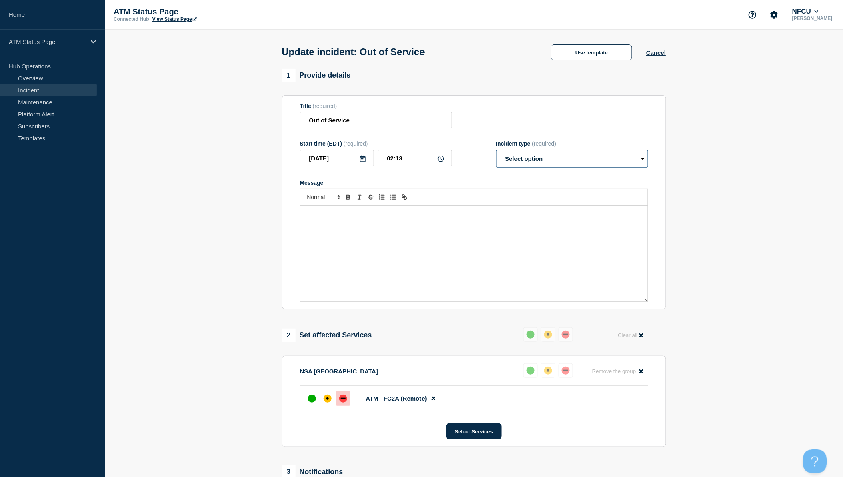
click at [610, 158] on select "Select option Investigating Identified Monitoring Resolved" at bounding box center [572, 159] width 152 height 18
select select "resolved"
click at [496, 152] on select "Select option Investigating Identified Monitoring Resolved" at bounding box center [572, 159] width 152 height 18
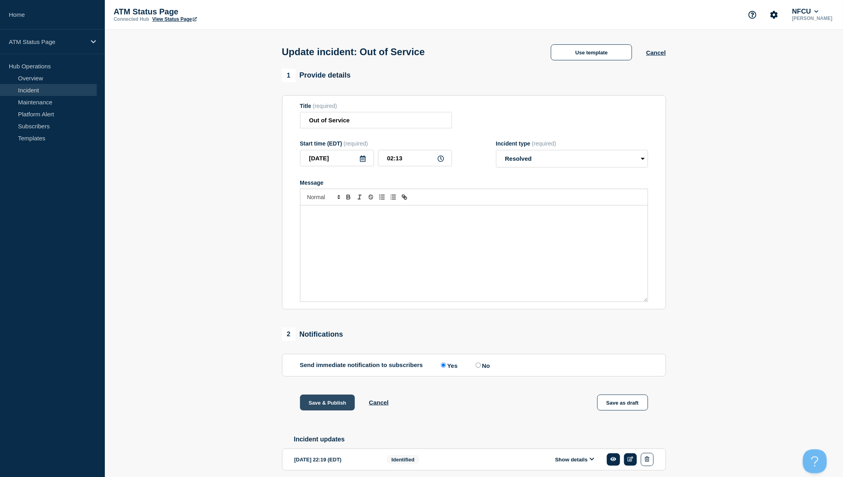
click at [349, 404] on button "Save & Publish" at bounding box center [327, 403] width 55 height 16
